Goal: Find specific page/section: Find specific page/section

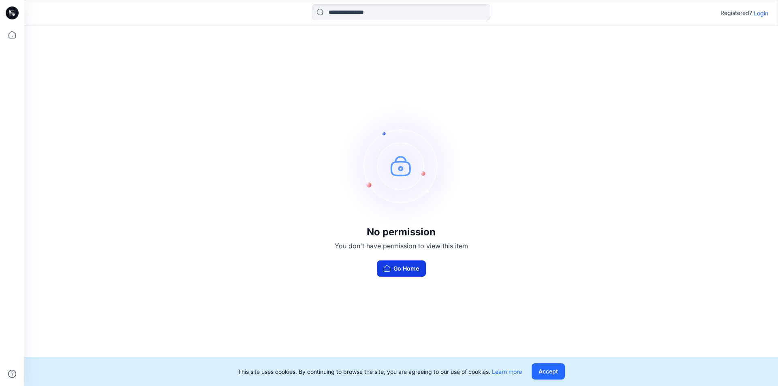
click at [406, 268] on button "Go Home" at bounding box center [401, 269] width 49 height 16
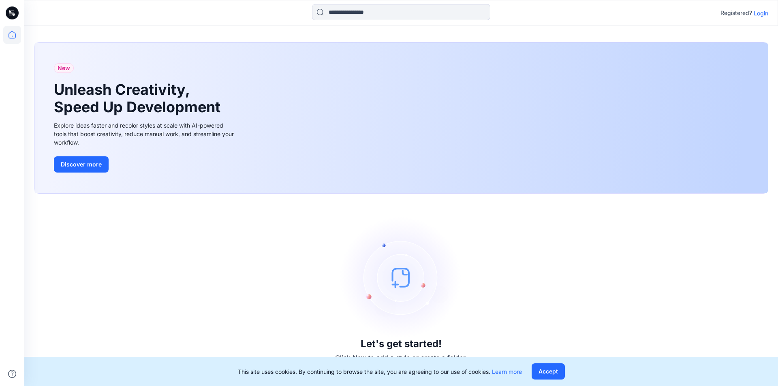
click at [757, 15] on p "Login" at bounding box center [761, 13] width 15 height 9
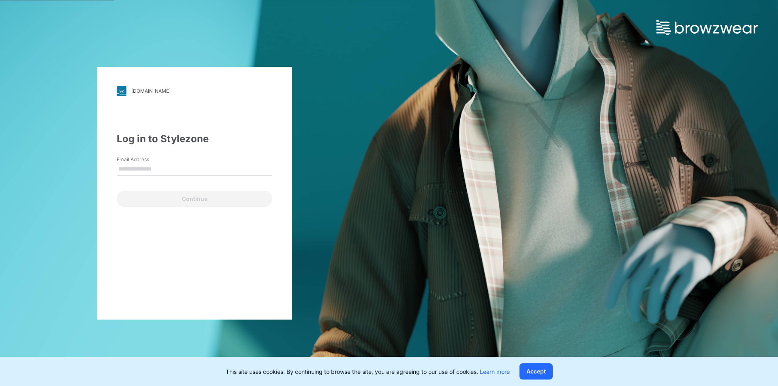
click at [163, 165] on input "Email Address" at bounding box center [195, 169] width 156 height 12
type input "**********"
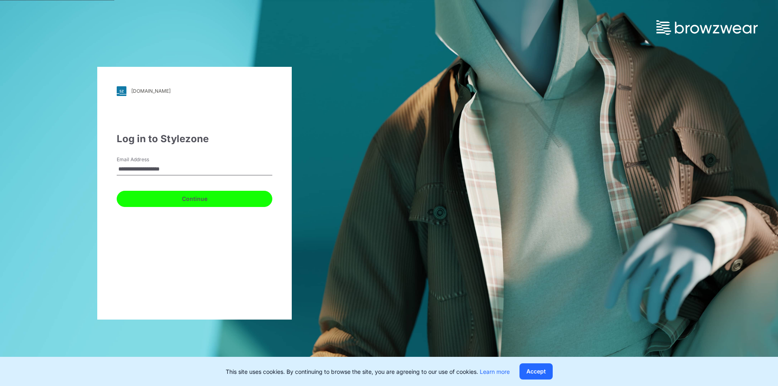
click at [162, 199] on button "Continue" at bounding box center [195, 199] width 156 height 16
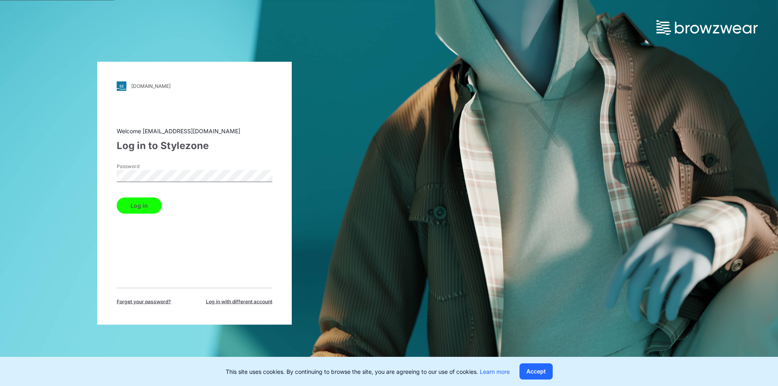
click at [149, 208] on button "Log in" at bounding box center [139, 205] width 45 height 16
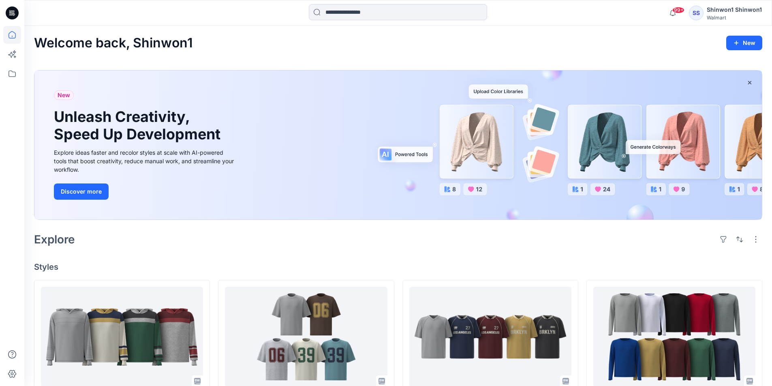
click at [703, 8] on div "SS" at bounding box center [696, 13] width 15 height 15
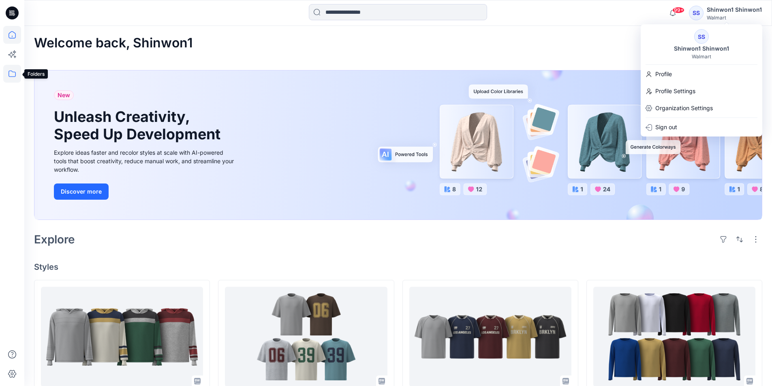
click at [17, 75] on icon at bounding box center [12, 74] width 18 height 18
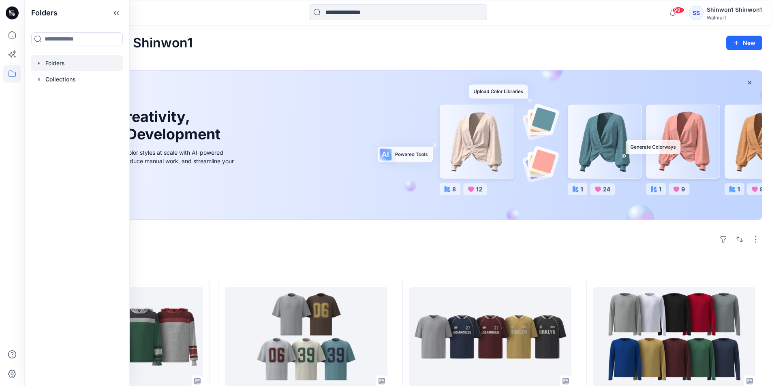
click at [45, 58] on div at bounding box center [77, 63] width 92 height 16
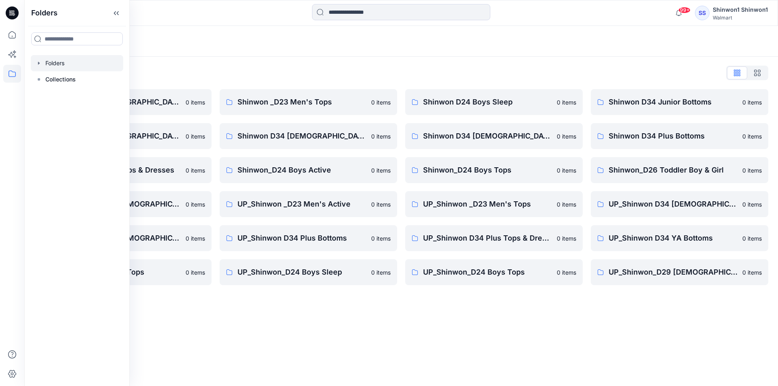
click at [277, 54] on div "Folders" at bounding box center [401, 41] width 754 height 31
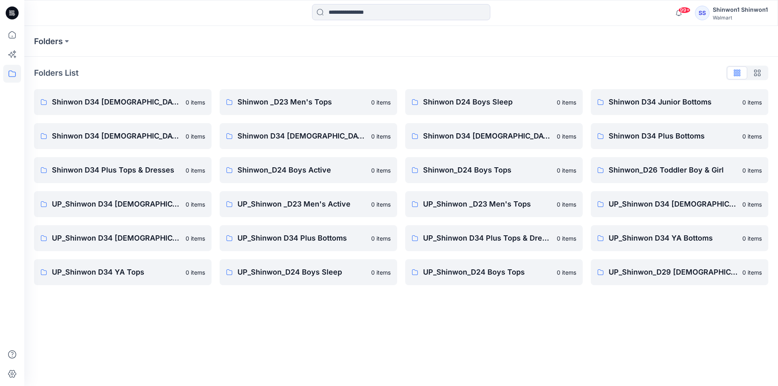
click at [13, 74] on icon at bounding box center [12, 74] width 18 height 18
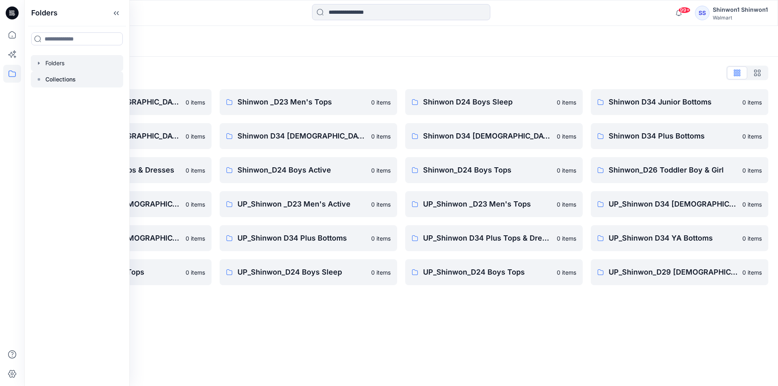
click at [51, 78] on p "Collections" at bounding box center [60, 80] width 30 height 10
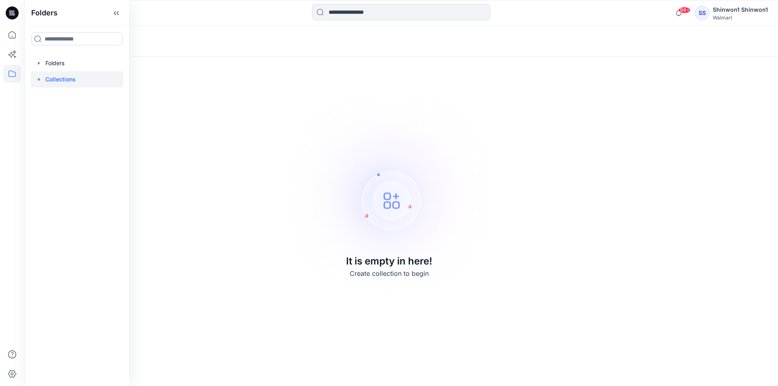
click at [7, 15] on icon at bounding box center [12, 12] width 13 height 13
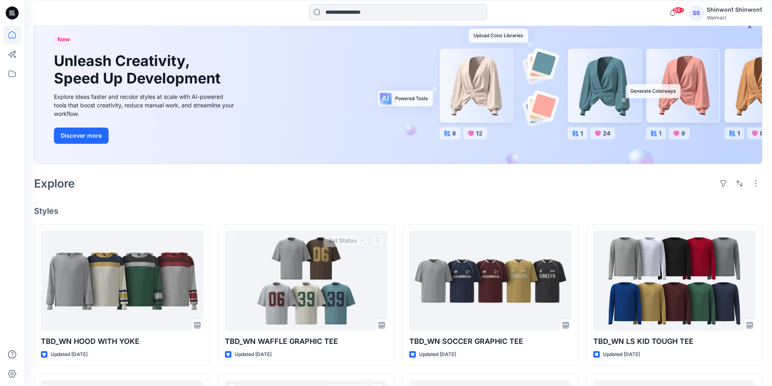
scroll to position [41, 0]
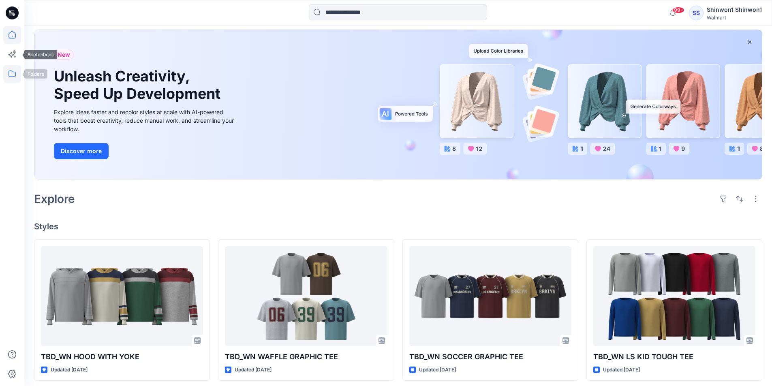
click at [5, 70] on icon at bounding box center [12, 74] width 18 height 18
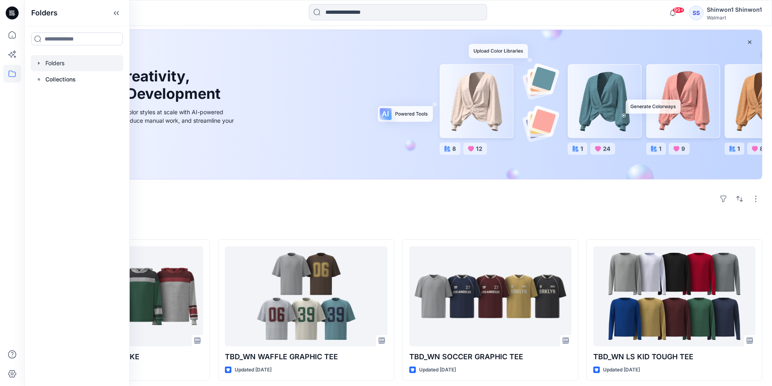
click at [63, 65] on div at bounding box center [77, 63] width 92 height 16
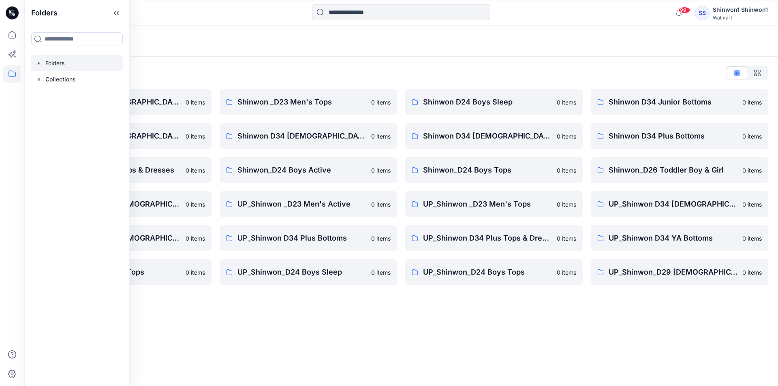
click at [387, 312] on div "Folders Folders List Shinwon D34 [DEMOGRAPHIC_DATA] Knit Tops 0 items Shinwon D…" at bounding box center [401, 206] width 754 height 360
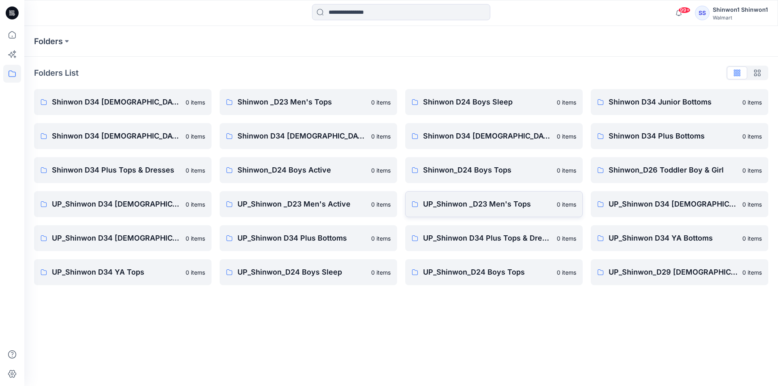
click at [515, 212] on link "UP_Shinwon _D23 Men's Tops 0 items" at bounding box center [493, 204] width 177 height 26
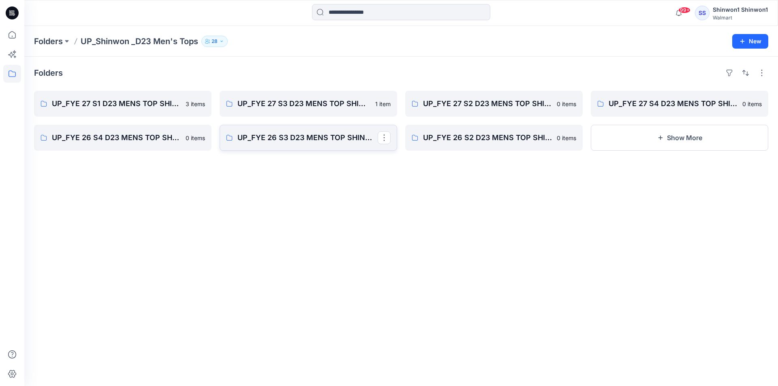
click at [325, 145] on link "UP_FYE 26 S3 D23 MENS TOP SHINWON" at bounding box center [308, 138] width 177 height 26
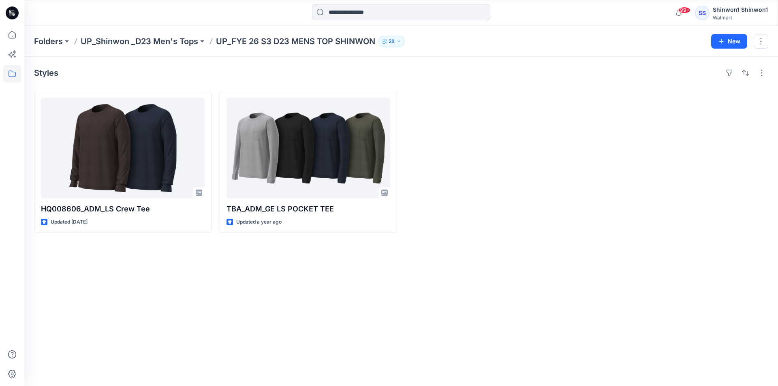
drag, startPoint x: 244, startPoint y: 263, endPoint x: 209, endPoint y: 237, distance: 43.5
click at [243, 263] on div "Styles HQ008606_ADM_LS Crew Tee Updated [DATE] TBA_ADM_GE LS POCKET TEE Updated…" at bounding box center [401, 221] width 754 height 329
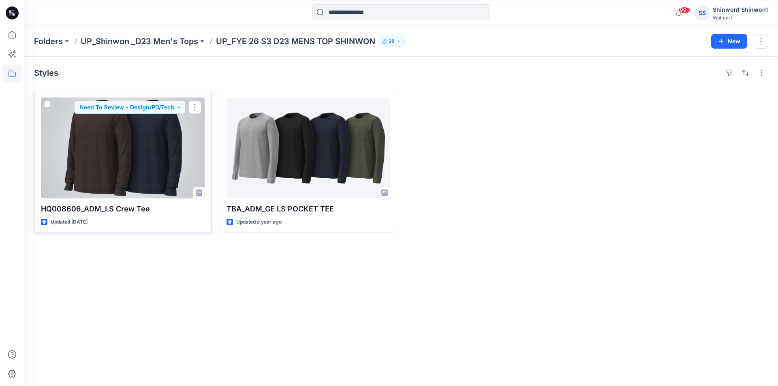
click at [175, 213] on p "HQ008606_ADM_LS Crew Tee" at bounding box center [123, 208] width 164 height 11
click at [144, 166] on div at bounding box center [123, 148] width 164 height 101
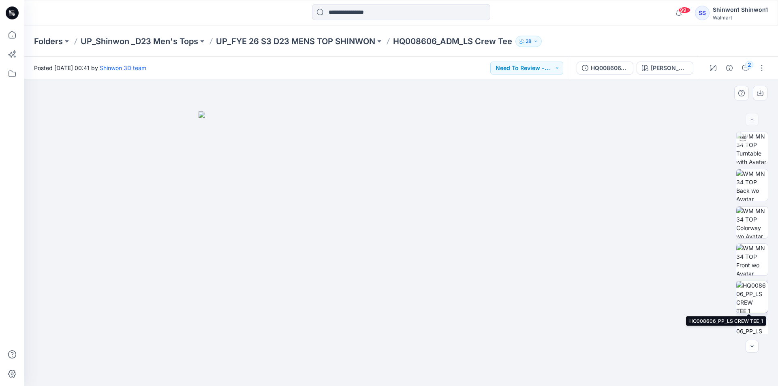
click at [754, 293] on img at bounding box center [752, 297] width 32 height 32
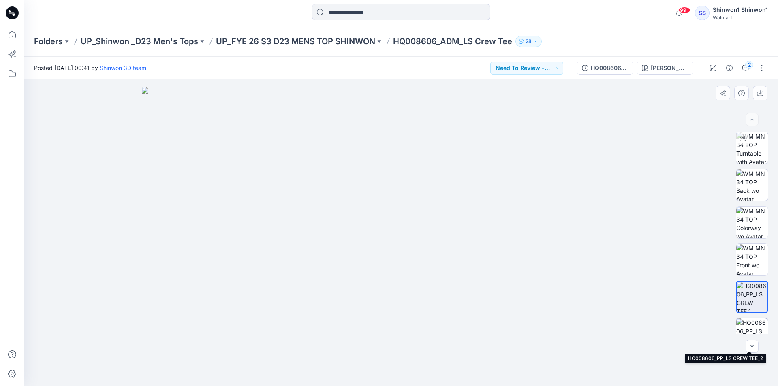
click at [750, 327] on img at bounding box center [752, 334] width 32 height 32
click at [755, 344] on button "button" at bounding box center [752, 346] width 13 height 13
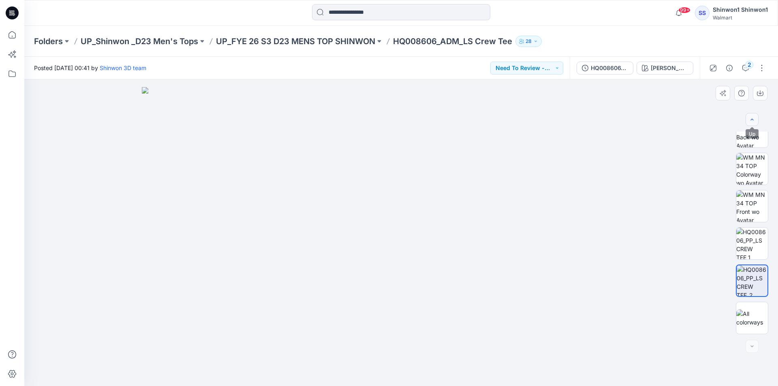
click at [753, 119] on icon "button" at bounding box center [752, 119] width 6 height 6
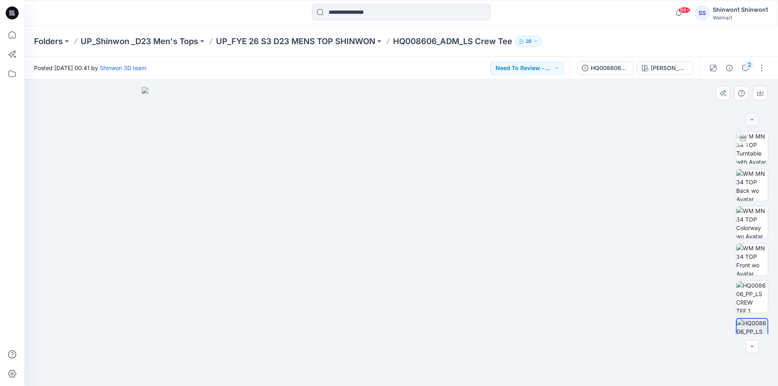
click at [753, 119] on div at bounding box center [752, 119] width 13 height 13
click at [133, 119] on div at bounding box center [401, 232] width 754 height 307
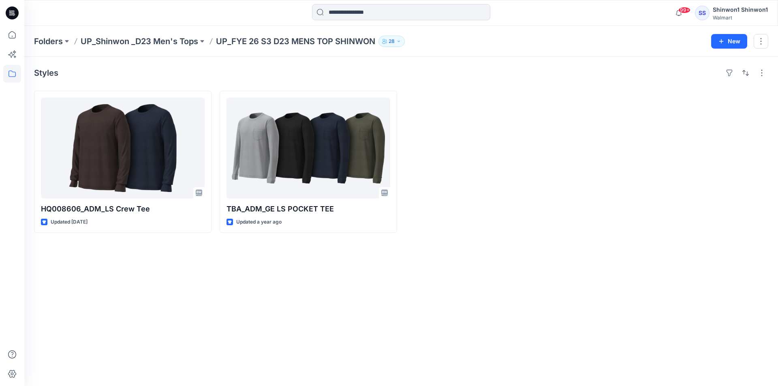
click at [309, 43] on p "UP_FYE 26 S3 D23 MENS TOP SHINWON" at bounding box center [295, 41] width 159 height 11
click at [158, 38] on p "UP_Shinwon _D23 Men's Tops" at bounding box center [140, 41] width 118 height 11
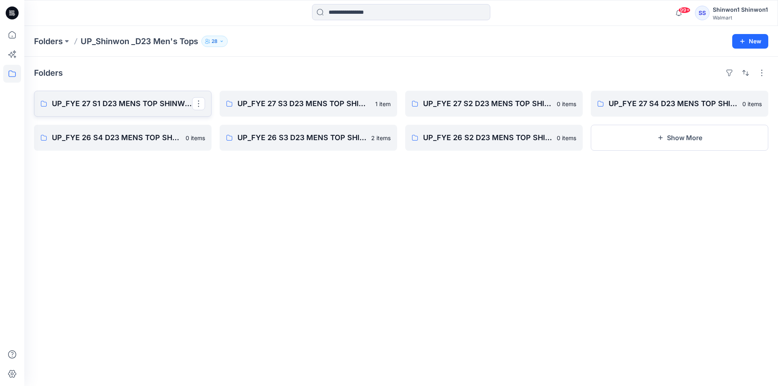
click at [146, 98] on link "UP_FYE 27 S1 D23 MENS TOP SHINWON" at bounding box center [122, 104] width 177 height 26
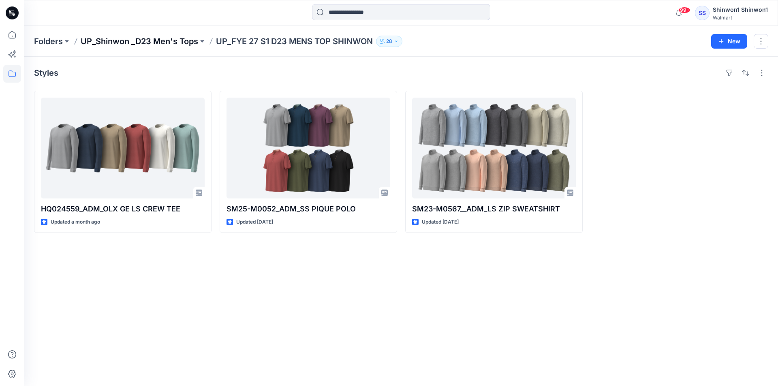
click at [184, 39] on p "UP_Shinwon _D23 Men's Tops" at bounding box center [140, 41] width 118 height 11
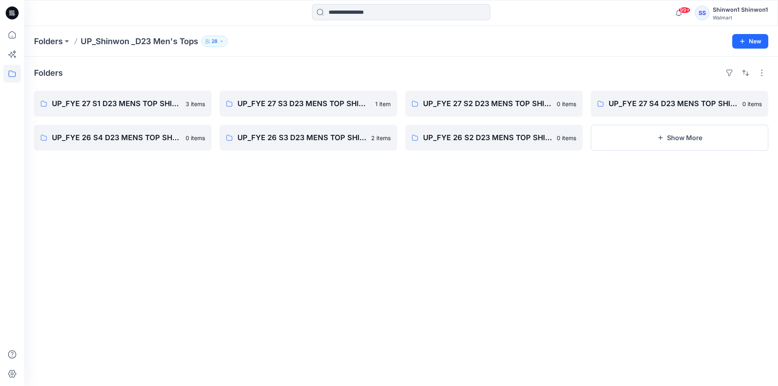
click at [335, 182] on div "Folders UP_FYE 27 S1 D23 MENS TOP SHINWON 3 items UP_FYE 26 S4 D23 MENS TOP SHI…" at bounding box center [401, 221] width 754 height 329
click at [335, 138] on p "UP_FYE 26 S3 D23 MENS TOP SHINWON" at bounding box center [307, 137] width 140 height 11
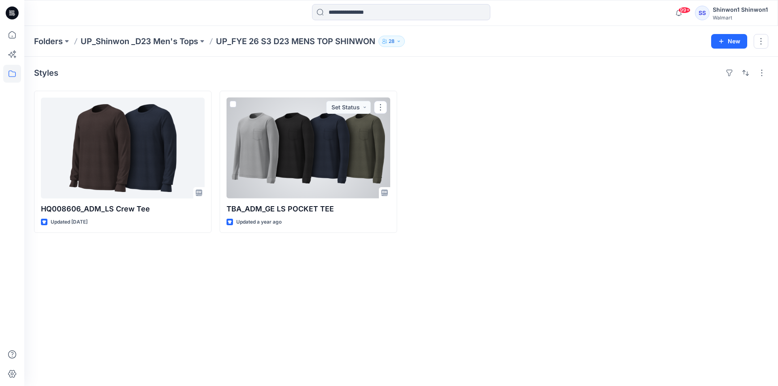
click at [363, 127] on div at bounding box center [308, 148] width 164 height 101
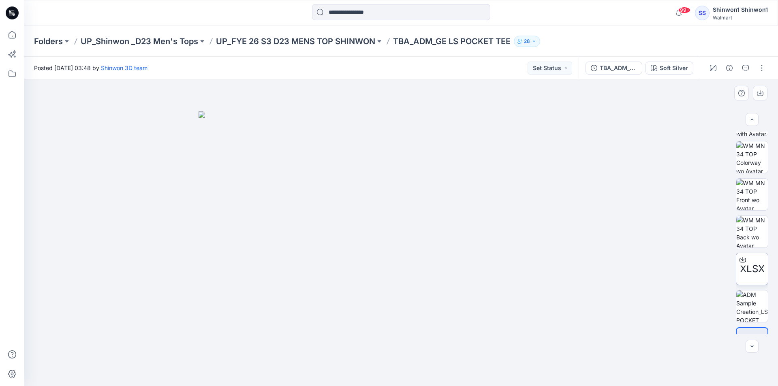
scroll to position [53, 0]
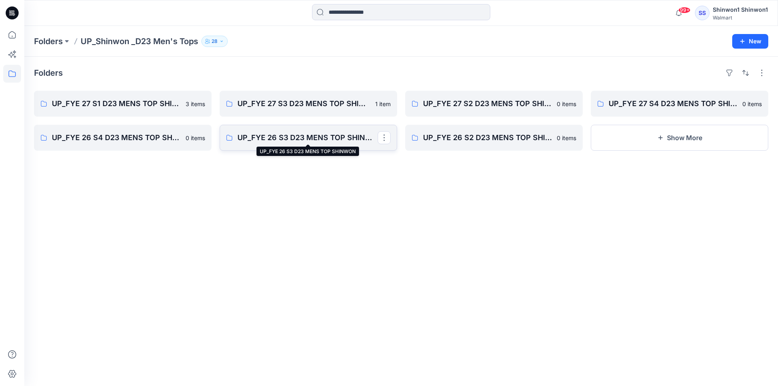
click at [266, 141] on p "UP_FYE 26 S3 D23 MENS TOP SHINWON" at bounding box center [307, 137] width 140 height 11
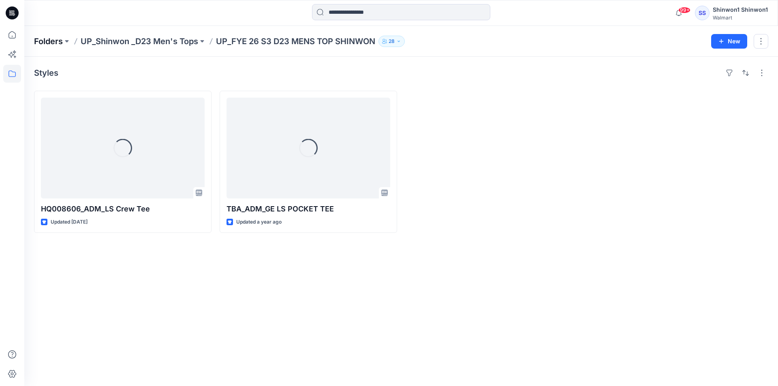
click at [48, 41] on p "Folders" at bounding box center [48, 41] width 29 height 11
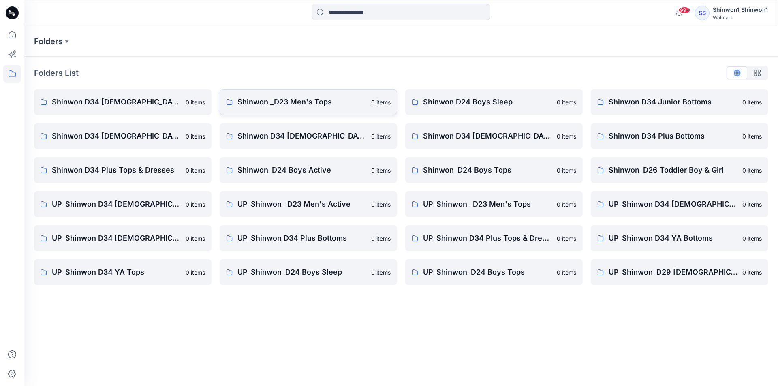
click at [340, 112] on link "Shinwon _D23 Men's Tops 0 items" at bounding box center [308, 102] width 177 height 26
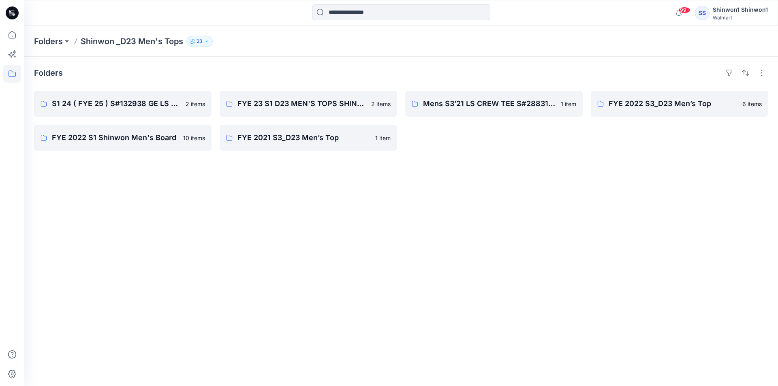
click at [304, 183] on div "Folders S1 24 ( FYE 25 ) S#132938 GE LS SLUB TRANSITIONAL TEE 2 items FYE 2022 …" at bounding box center [401, 221] width 754 height 329
click at [151, 107] on p "S1 24 ( FYE 25 ) S#132938 GE LS SLUB TRANSITIONAL TEE" at bounding box center [116, 103] width 129 height 11
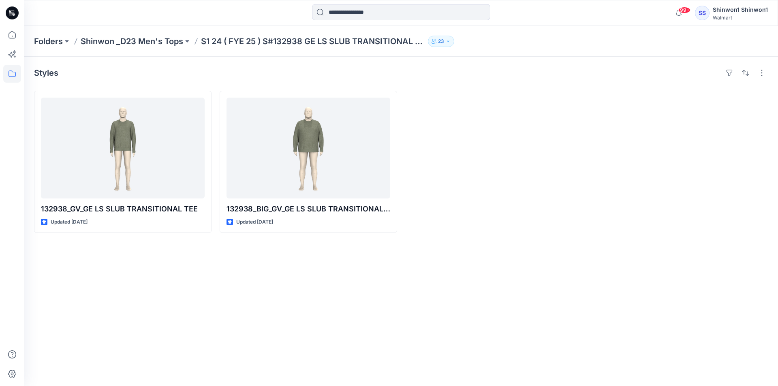
click at [273, 268] on div "Styles 132938_GV_GE LS SLUB TRANSITIONAL TEE Updated [DATE] 132938_BIG_GV_GE LS…" at bounding box center [401, 221] width 754 height 329
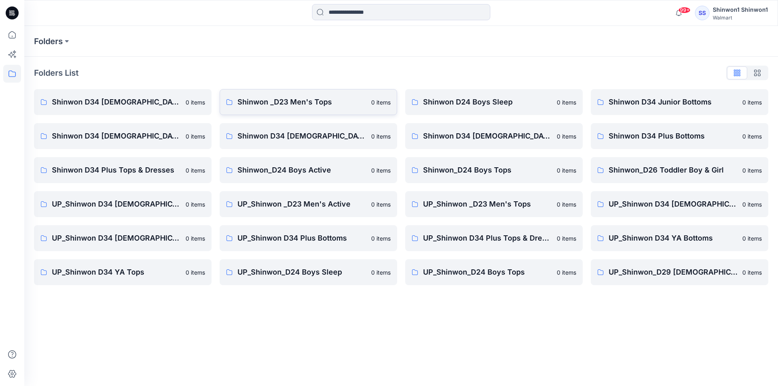
click at [290, 102] on p "Shinwon _D23 Men's Tops" at bounding box center [301, 101] width 129 height 11
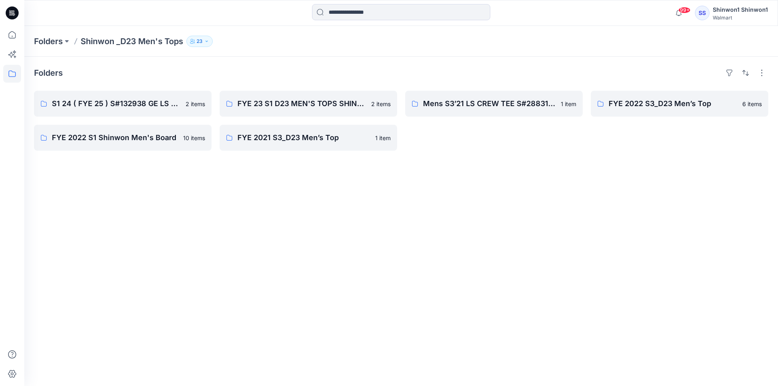
click at [558, 159] on div "Folders S1 24 ( FYE 25 ) S#132938 GE LS SLUB TRANSITIONAL TEE 2 items FYE 2022 …" at bounding box center [401, 221] width 754 height 329
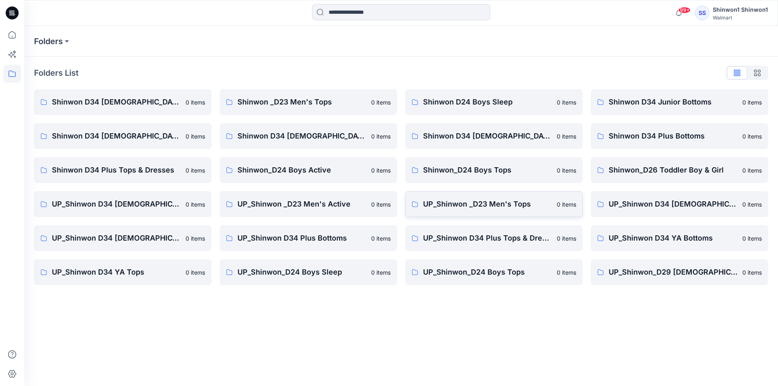
click at [472, 206] on p "UP_Shinwon _D23 Men's Tops" at bounding box center [487, 204] width 129 height 11
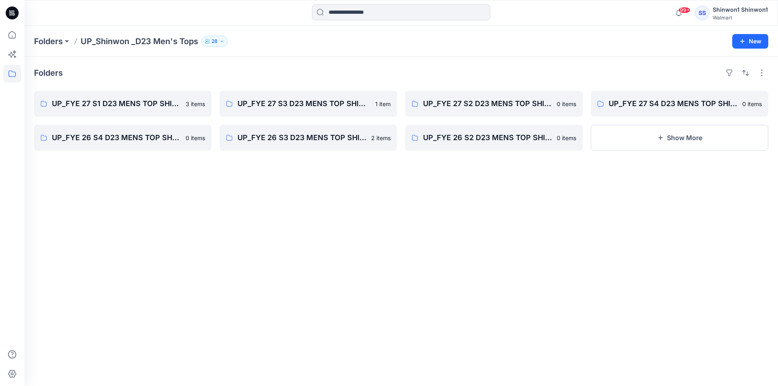
click at [293, 175] on div "Folders UP_FYE 27 S1 D23 MENS TOP SHINWON 3 items UP_FYE 26 S4 D23 MENS TOP SHI…" at bounding box center [401, 221] width 754 height 329
click at [504, 197] on div "Folders UP_FYE 27 S1 D23 MENS TOP SHINWON 3 items UP_FYE 26 S4 D23 MENS TOP SHI…" at bounding box center [401, 221] width 754 height 329
click at [358, 135] on p "UP_FYE 26 S3 D23 MENS TOP SHINWON" at bounding box center [307, 137] width 140 height 11
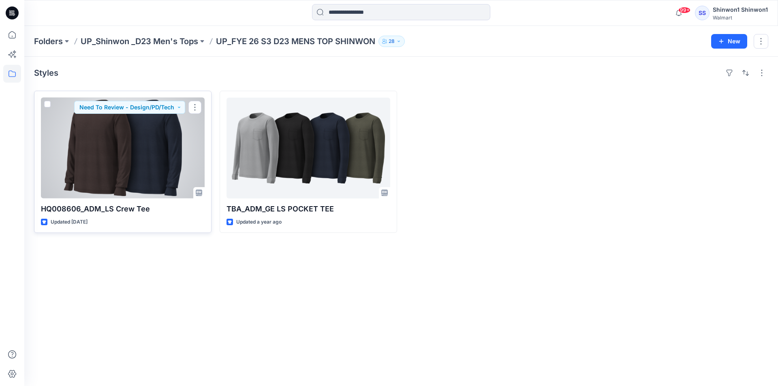
click at [137, 186] on div at bounding box center [123, 148] width 164 height 101
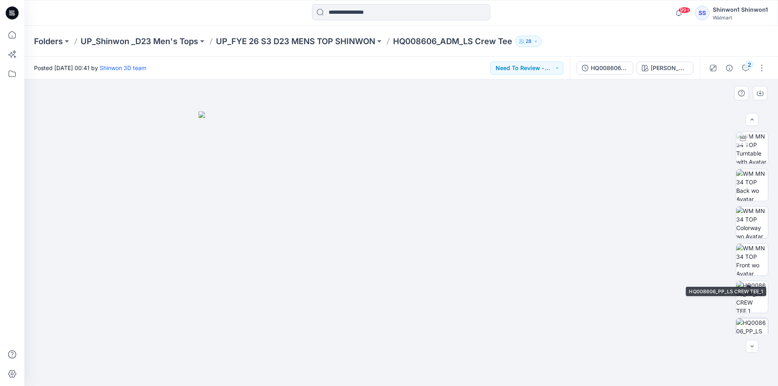
scroll to position [53, 0]
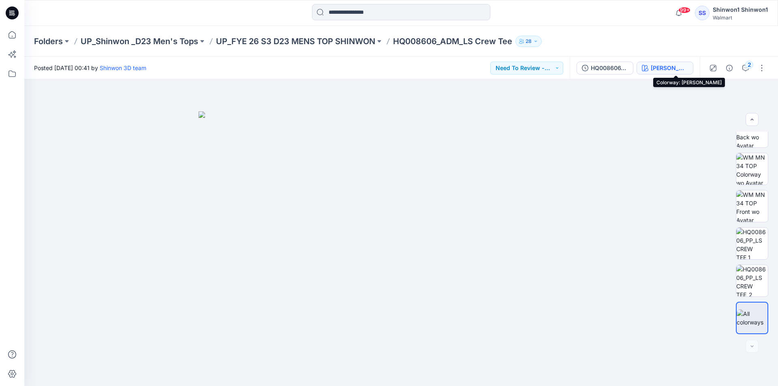
click at [675, 65] on div "[PERSON_NAME]" at bounding box center [669, 68] width 37 height 9
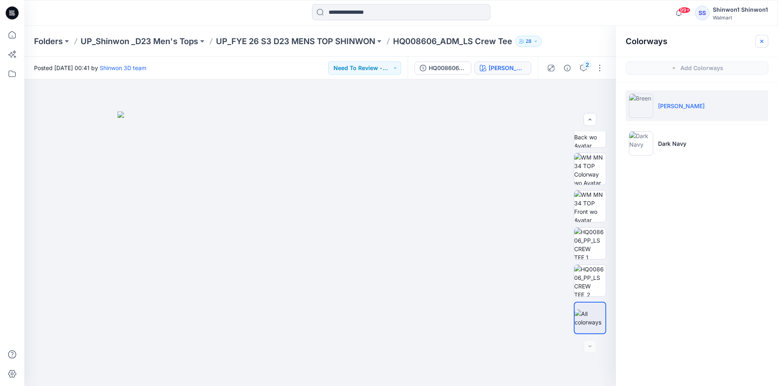
click at [763, 41] on icon "button" at bounding box center [761, 41] width 6 height 6
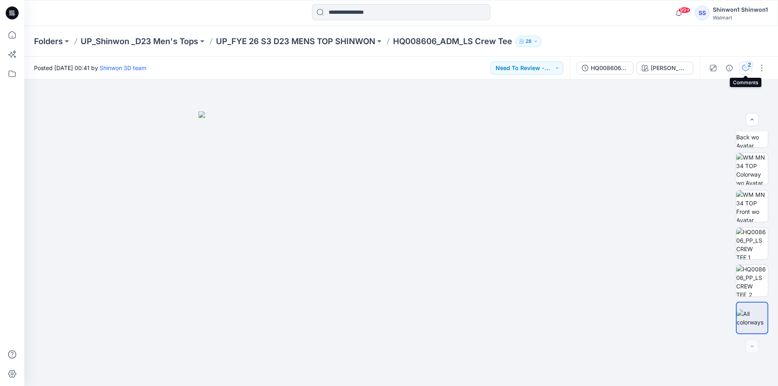
click at [746, 71] on icon "button" at bounding box center [745, 68] width 6 height 6
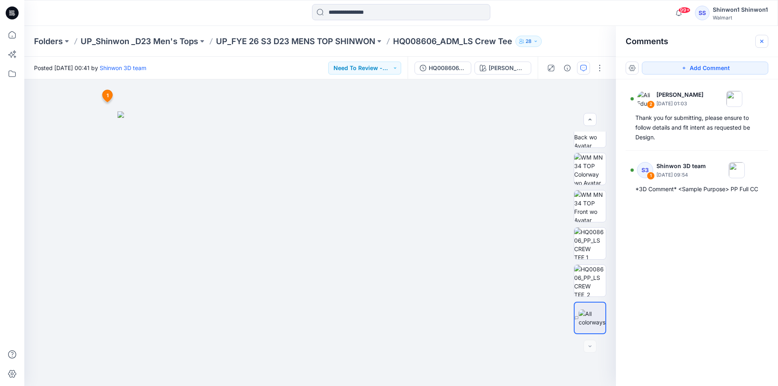
click at [761, 41] on icon "button" at bounding box center [761, 40] width 3 height 3
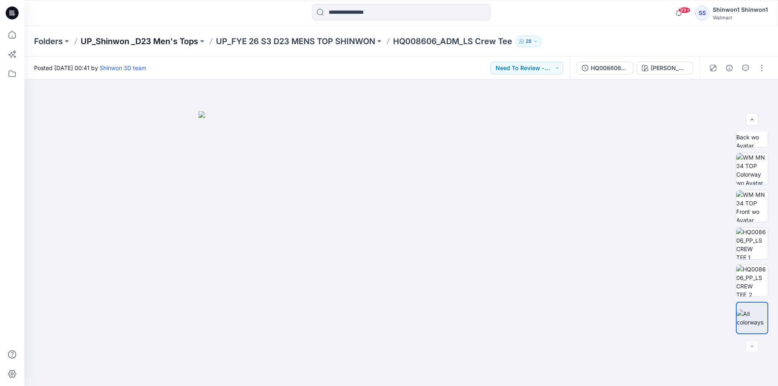
click at [160, 40] on p "UP_Shinwon _D23 Men's Tops" at bounding box center [140, 41] width 118 height 11
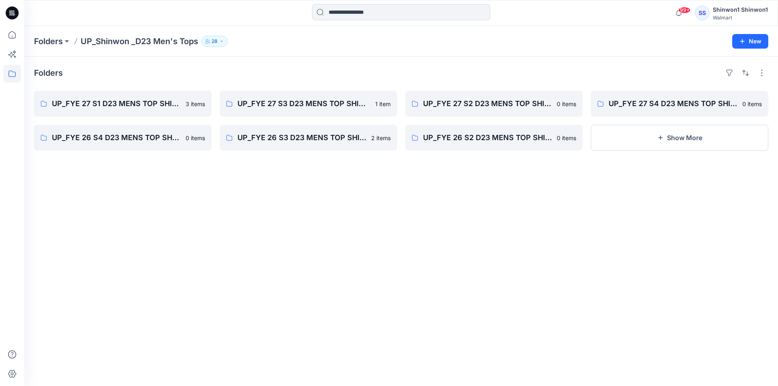
drag, startPoint x: 110, startPoint y: 194, endPoint x: 115, endPoint y: 194, distance: 4.5
click at [110, 194] on div "Folders UP_FYE 27 S1 D23 MENS TOP SHINWON 3 items UP_FYE 26 S4 D23 MENS TOP SHI…" at bounding box center [401, 221] width 754 height 329
click at [258, 165] on div "Folders UP_FYE 27 S1 D23 MENS TOP SHINWON 3 items UP_FYE 26 S4 D23 MENS TOP SHI…" at bounding box center [401, 221] width 754 height 329
click at [282, 141] on p "UP_FYE 26 S3 D23 MENS TOP SHINWON" at bounding box center [307, 137] width 140 height 11
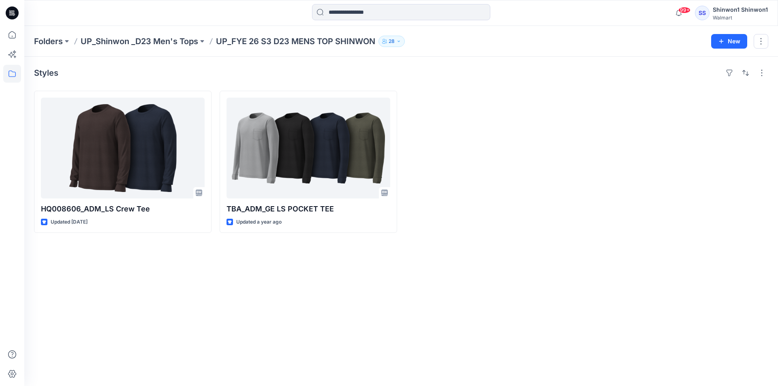
click at [173, 286] on div "Styles HQ008606_ADM_LS Crew Tee Updated [DATE] TBA_ADM_GE LS POCKET TEE Updated…" at bounding box center [401, 221] width 754 height 329
click at [263, 268] on div "Styles HQ008606_ADM_LS Crew Tee Updated [DATE] TBA_ADM_GE LS POCKET TEE Updated…" at bounding box center [401, 221] width 754 height 329
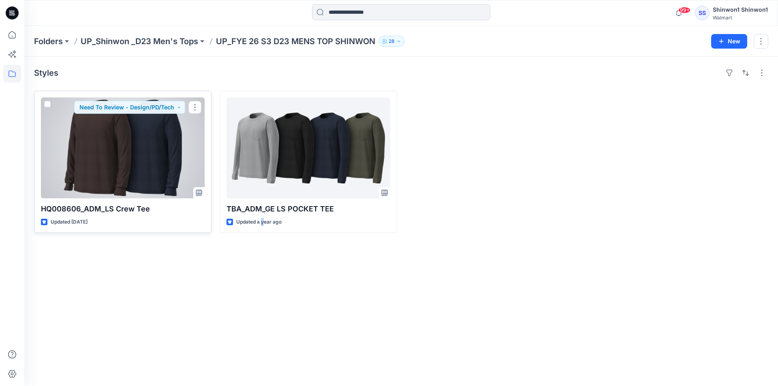
click at [115, 161] on div at bounding box center [123, 148] width 164 height 101
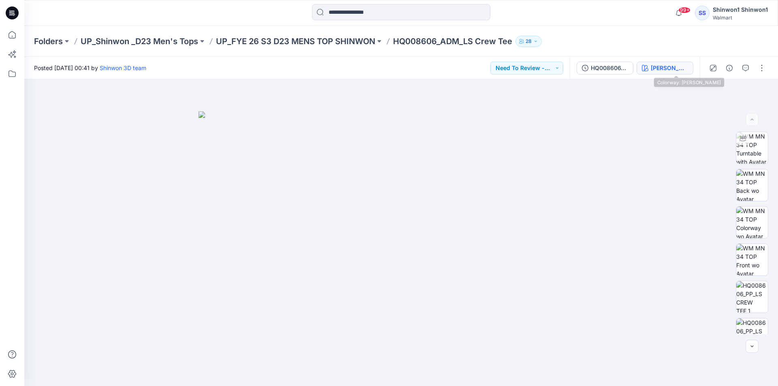
click at [659, 68] on button "[PERSON_NAME]" at bounding box center [665, 68] width 57 height 13
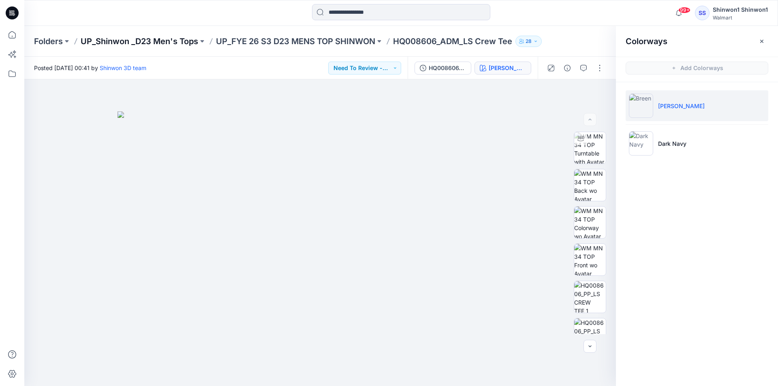
click at [148, 41] on p "UP_Shinwon _D23 Men's Tops" at bounding box center [140, 41] width 118 height 11
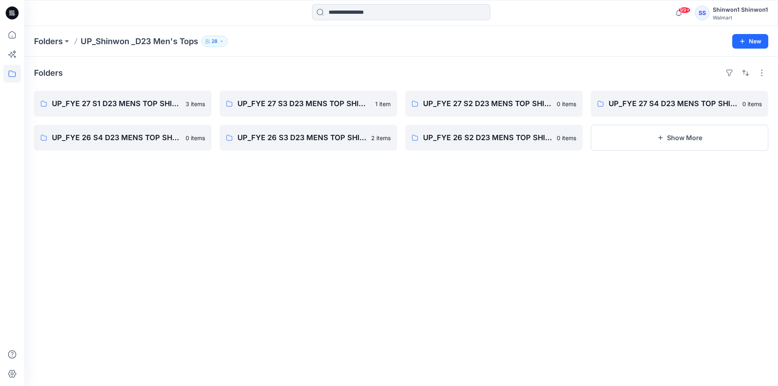
click at [282, 205] on div "Folders UP_FYE 27 S1 D23 MENS TOP SHINWON 3 items UP_FYE 26 S4 D23 MENS TOP SHI…" at bounding box center [401, 221] width 754 height 329
click at [308, 198] on div "Folders UP_FYE 27 S1 D23 MENS TOP SHINWON 3 items UP_FYE 26 S4 D23 MENS TOP SHI…" at bounding box center [401, 221] width 754 height 329
click at [293, 138] on p "UP_FYE 26 S3 D23 MENS TOP SHINWON" at bounding box center [307, 137] width 140 height 11
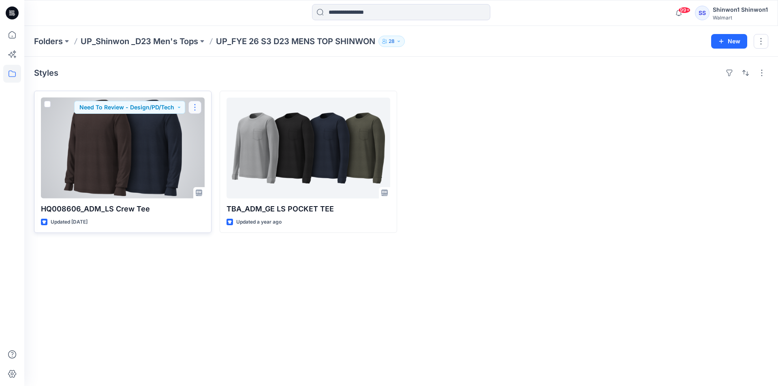
click at [197, 108] on button "button" at bounding box center [194, 107] width 13 height 13
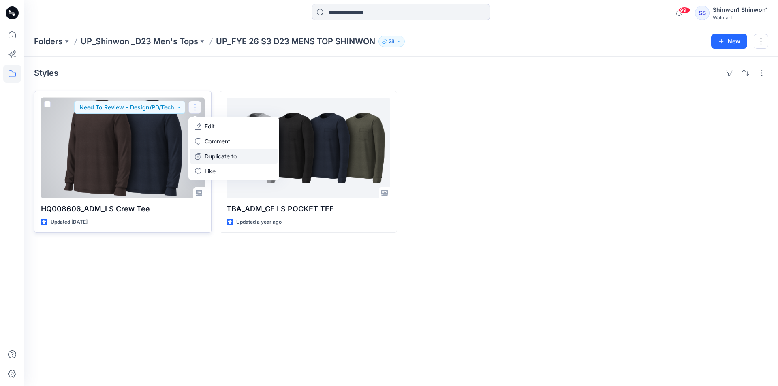
click at [216, 156] on p "Duplicate to..." at bounding box center [223, 156] width 37 height 9
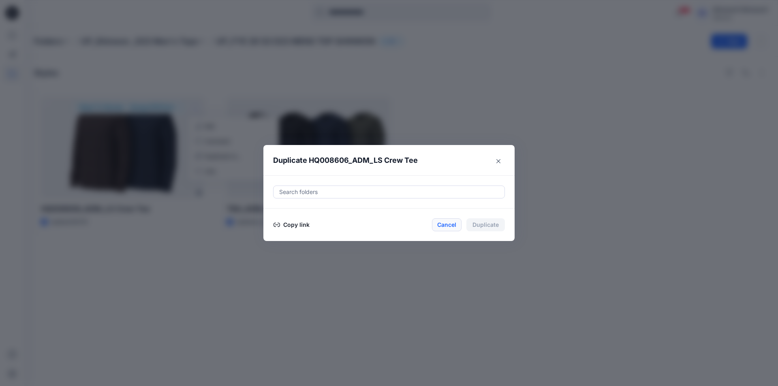
click at [449, 222] on button "Cancel" at bounding box center [447, 224] width 30 height 13
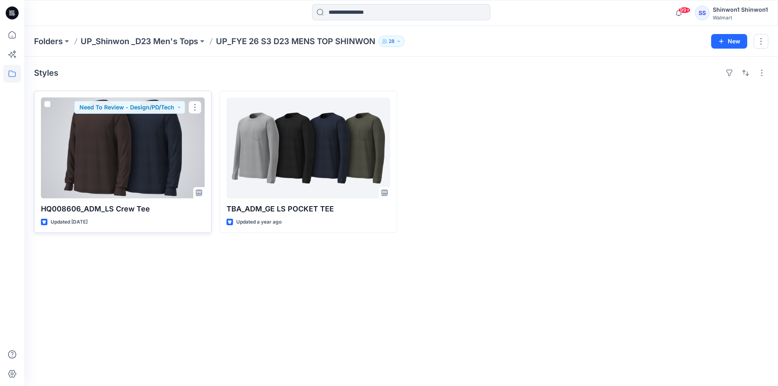
click at [129, 181] on div at bounding box center [123, 148] width 164 height 101
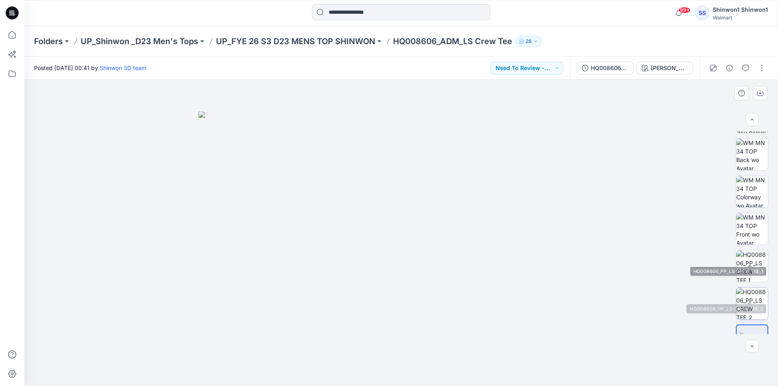
scroll to position [53, 0]
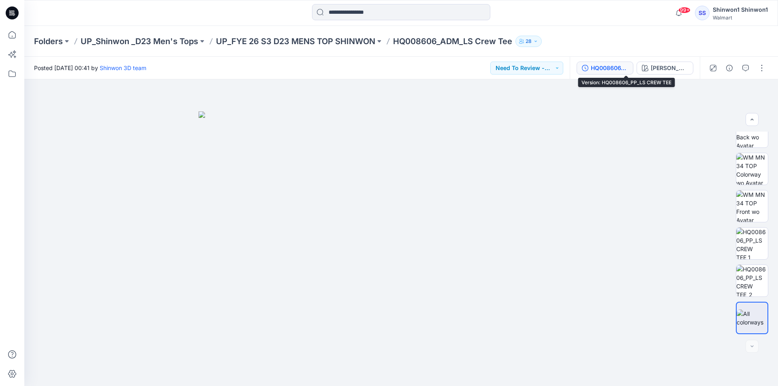
click at [617, 70] on div "HQ008606_PP_LS CREW TEE" at bounding box center [609, 68] width 37 height 9
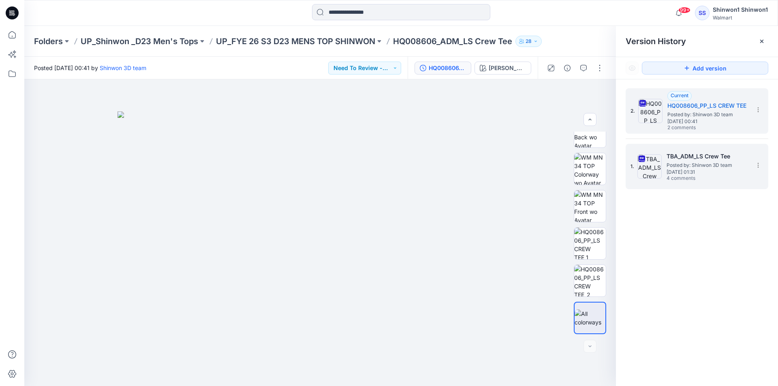
click at [685, 158] on h5 "TBA_ADM_LS Crew Tee" at bounding box center [707, 157] width 81 height 10
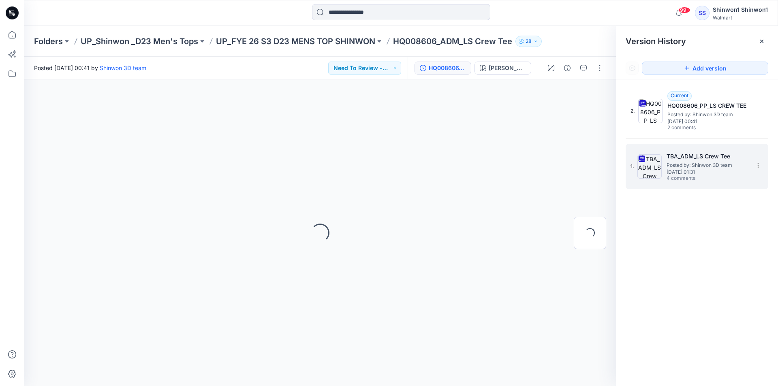
scroll to position [0, 0]
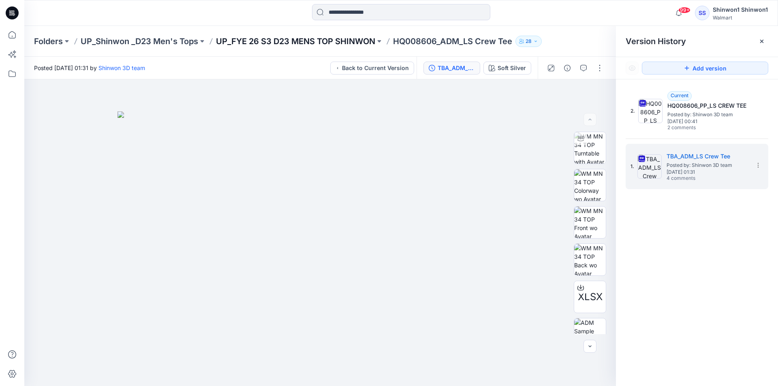
click at [261, 40] on p "UP_FYE 26 S3 D23 MENS TOP SHINWON" at bounding box center [295, 41] width 159 height 11
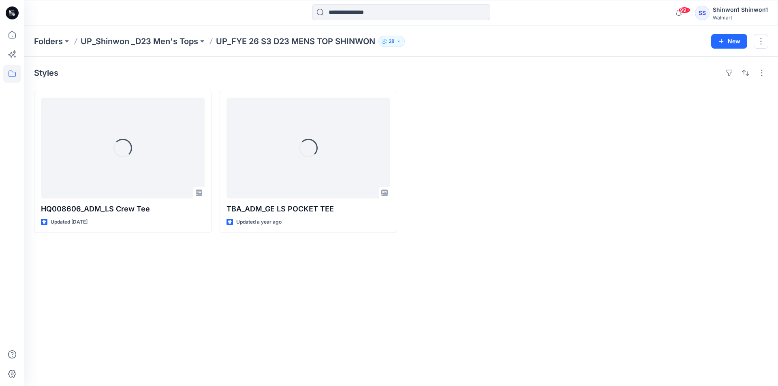
click at [172, 37] on p "UP_Shinwon _D23 Men's Tops" at bounding box center [140, 41] width 118 height 11
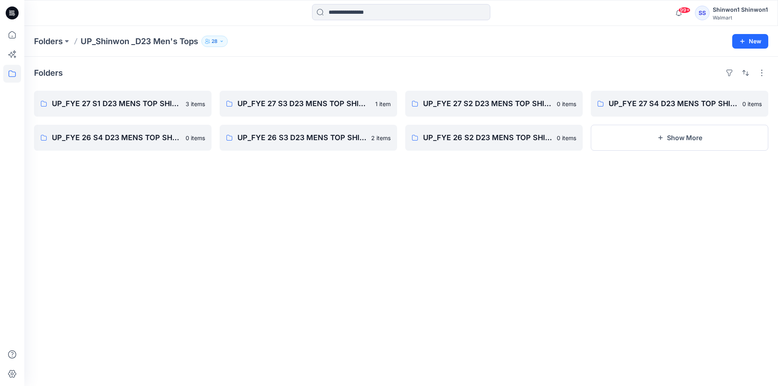
click at [139, 172] on div "Folders UP_FYE 27 S1 D23 MENS TOP SHINWON 3 items UP_FYE 26 S4 D23 MENS TOP SHI…" at bounding box center [401, 221] width 754 height 329
click at [130, 105] on p "UP_FYE 27 S1 D23 MENS TOP SHINWON" at bounding box center [122, 103] width 140 height 11
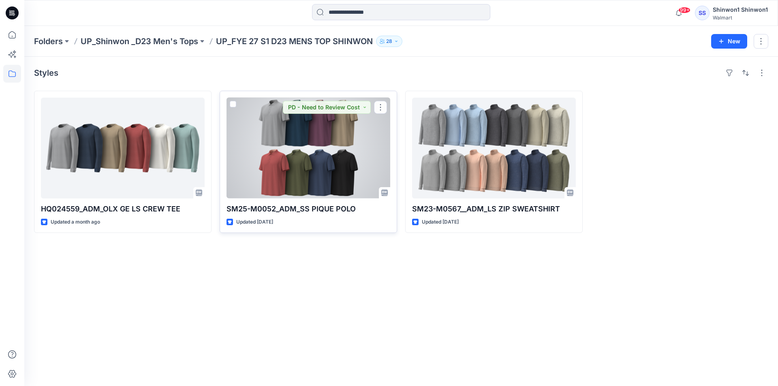
click at [295, 179] on div at bounding box center [308, 148] width 164 height 101
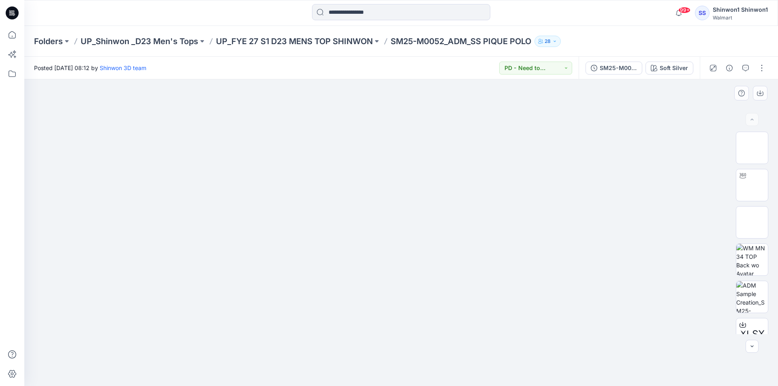
drag, startPoint x: 191, startPoint y: 260, endPoint x: 199, endPoint y: 231, distance: 29.6
click at [190, 260] on div at bounding box center [401, 232] width 754 height 307
click at [338, 45] on p "UP_FYE 27 S1 D23 MENS TOP SHINWON" at bounding box center [294, 41] width 157 height 11
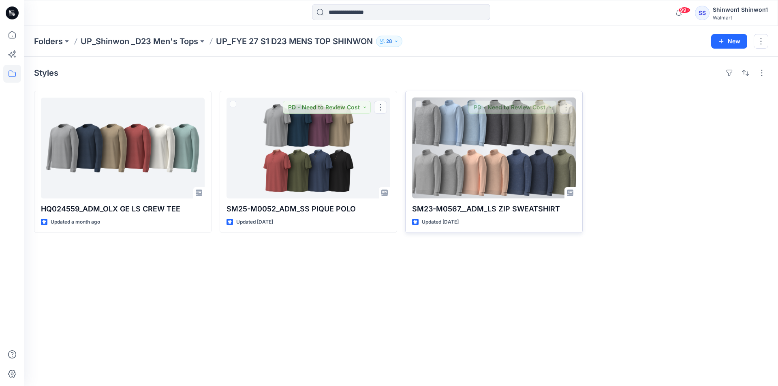
click at [496, 132] on div at bounding box center [494, 148] width 164 height 101
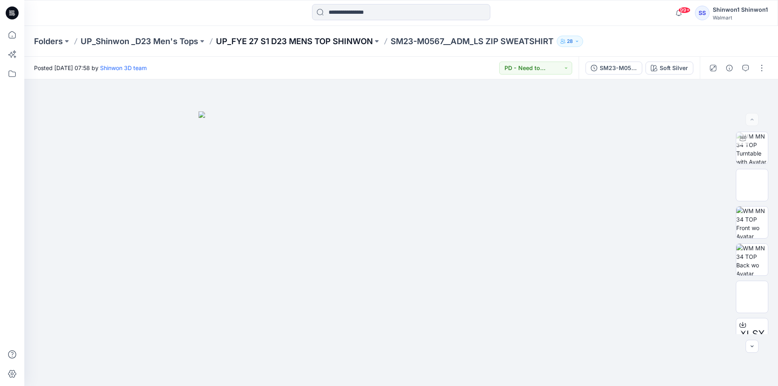
click at [332, 41] on p "UP_FYE 27 S1 D23 MENS TOP SHINWON" at bounding box center [294, 41] width 157 height 11
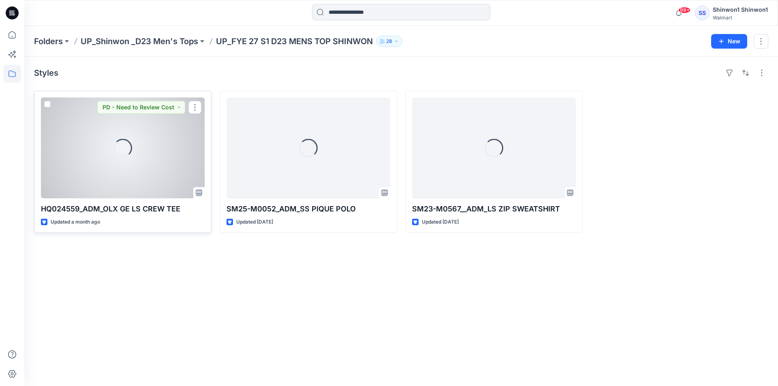
click at [165, 165] on div "Loading..." at bounding box center [123, 148] width 164 height 101
